Goal: Transaction & Acquisition: Purchase product/service

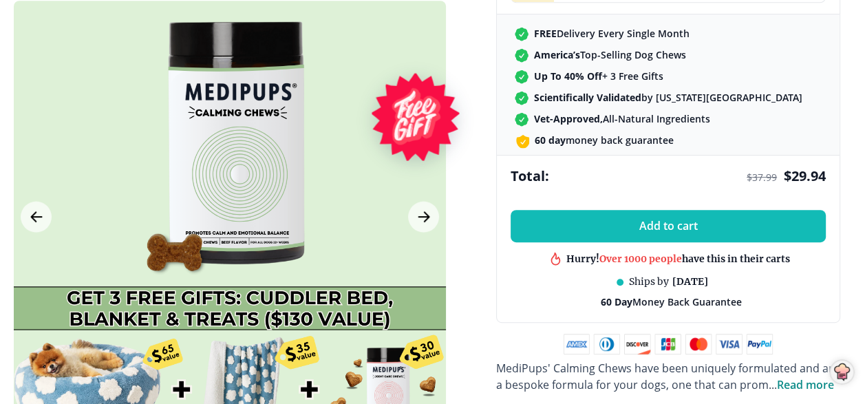
scroll to position [550, 0]
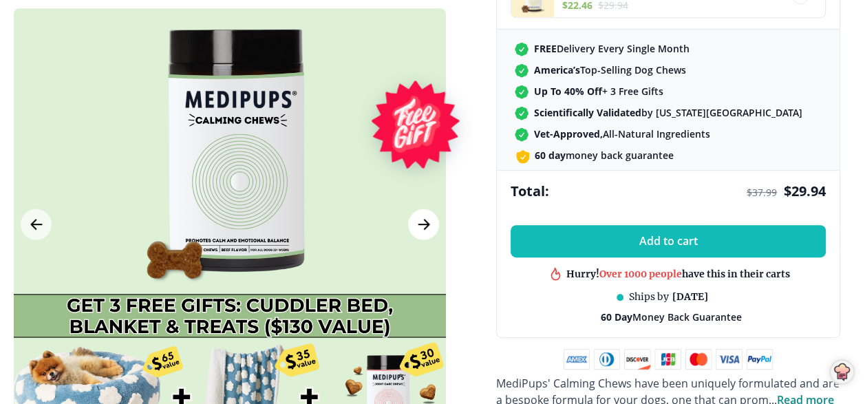
click at [423, 219] on icon "Next Image" at bounding box center [423, 224] width 10 height 10
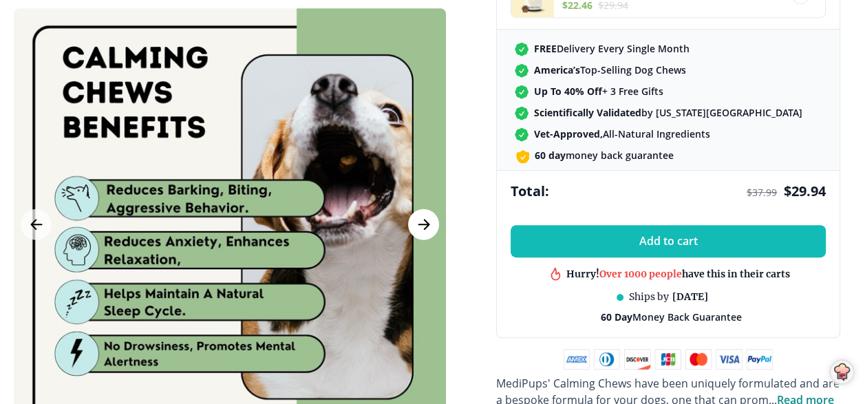
click at [424, 219] on icon "Next Image" at bounding box center [423, 224] width 10 height 10
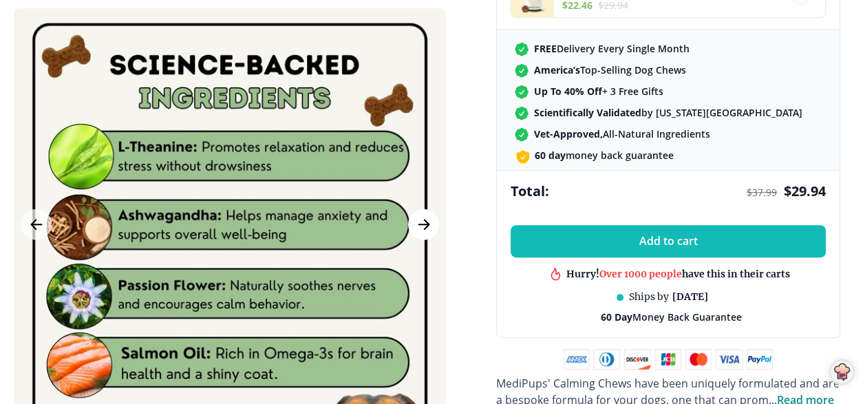
click at [426, 219] on icon "Next Image" at bounding box center [423, 224] width 10 height 10
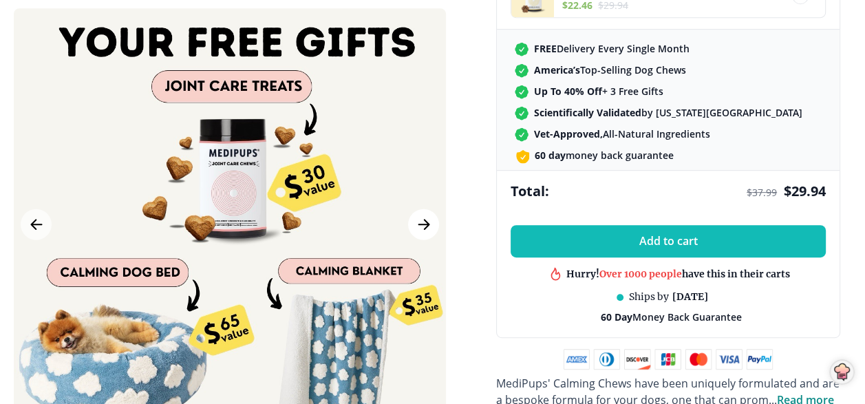
click at [425, 219] on icon "Next Image" at bounding box center [423, 224] width 10 height 10
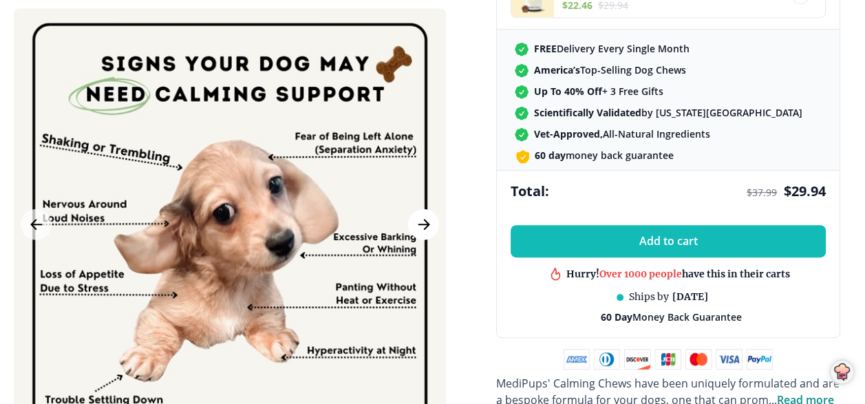
click at [423, 215] on icon "Next Image" at bounding box center [424, 223] width 17 height 17
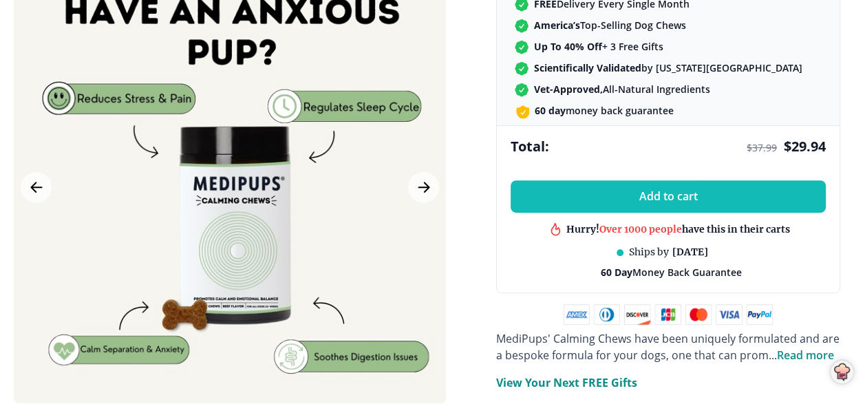
scroll to position [619, 0]
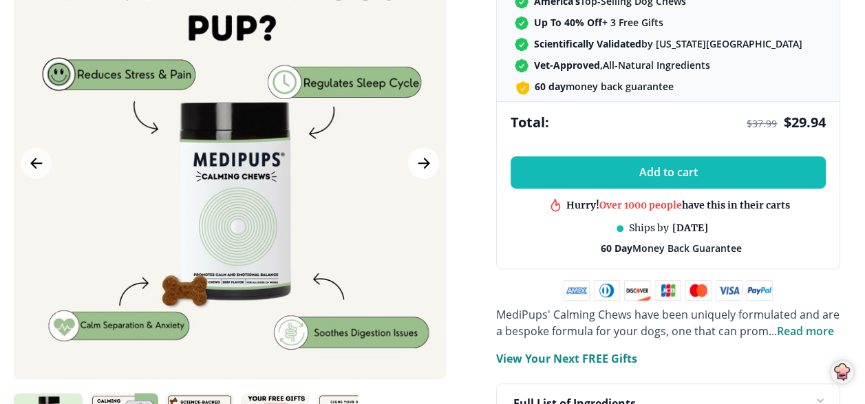
click at [424, 155] on icon "Next Image" at bounding box center [424, 163] width 17 height 17
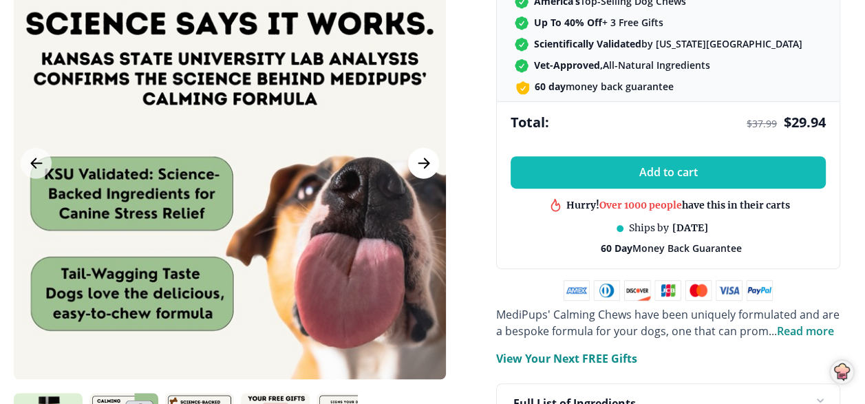
click at [420, 155] on icon "Next Image" at bounding box center [424, 163] width 17 height 17
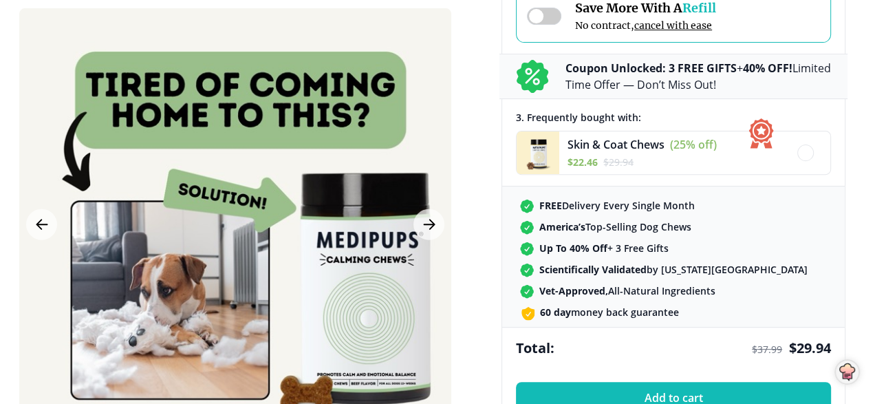
scroll to position [413, 0]
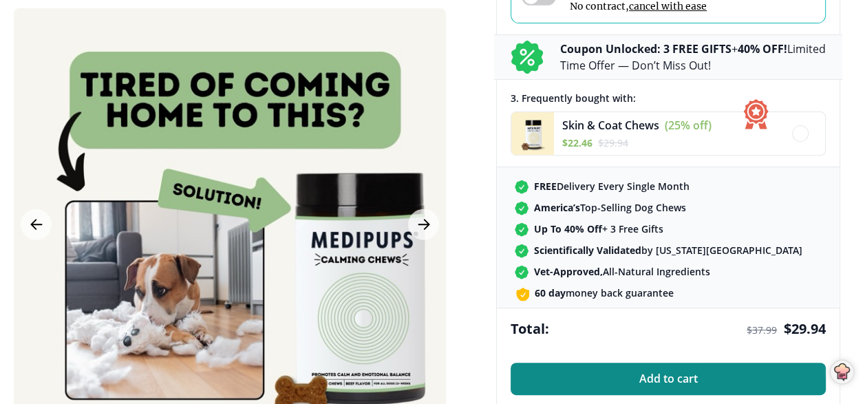
click at [680, 376] on span "Add to cart" at bounding box center [668, 378] width 58 height 13
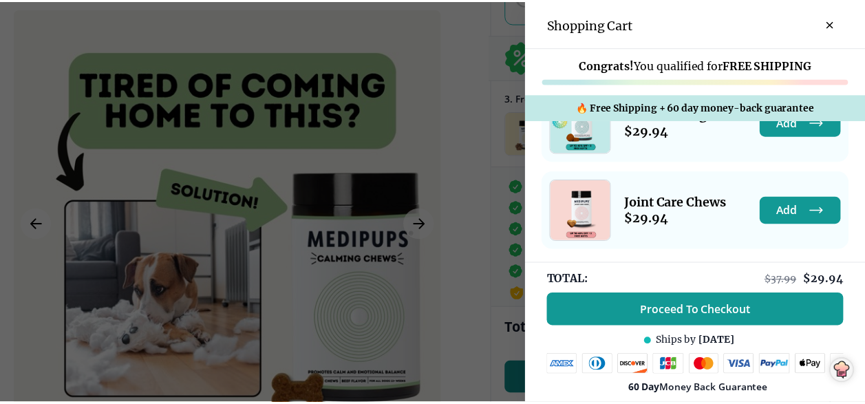
scroll to position [416, 0]
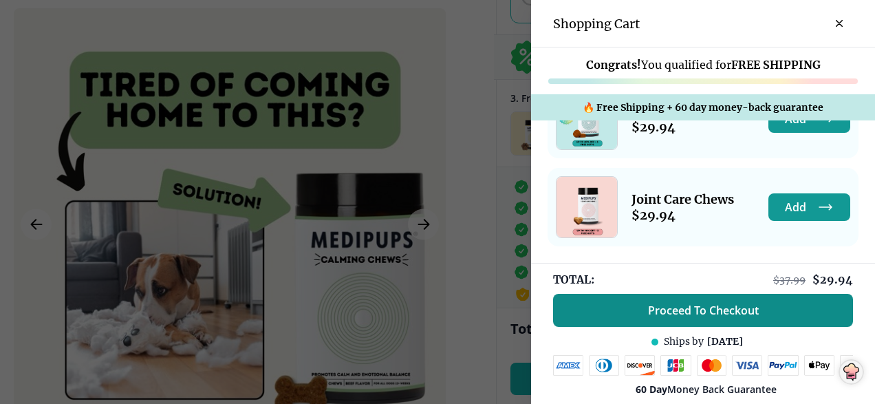
click at [666, 314] on span "Proceed To Checkout" at bounding box center [703, 310] width 111 height 14
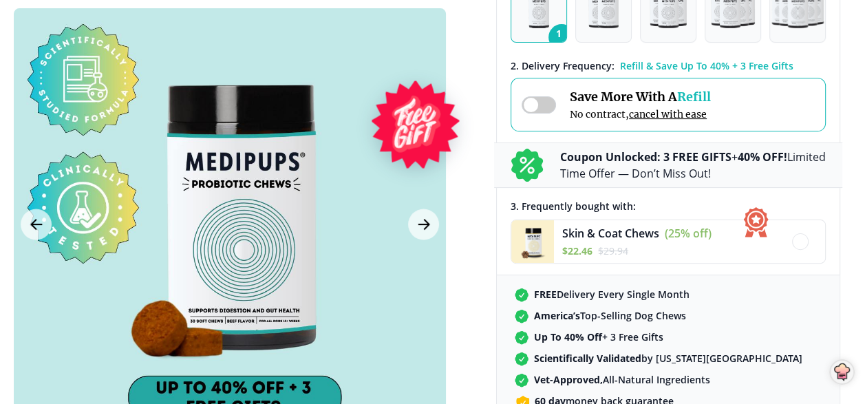
scroll to position [275, 0]
